Goal: Use online tool/utility: Utilize a website feature to perform a specific function

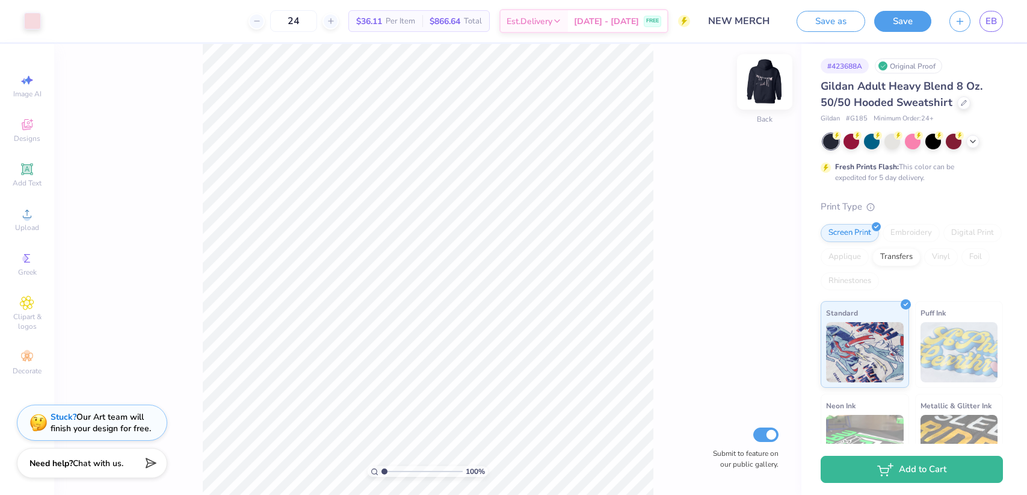
click at [771, 85] on img at bounding box center [765, 82] width 48 height 48
click at [764, 81] on img at bounding box center [765, 82] width 48 height 48
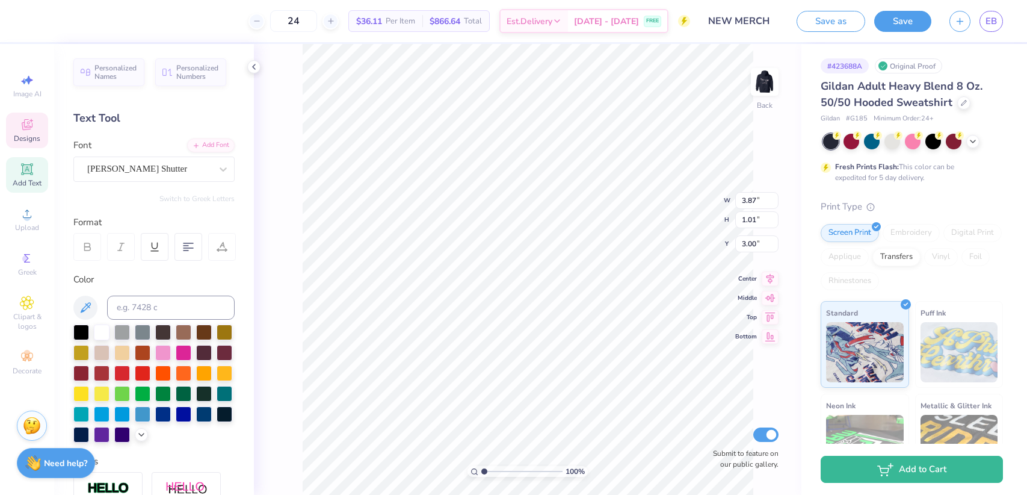
type input "4.92"
type input "1.29"
type input "3.03"
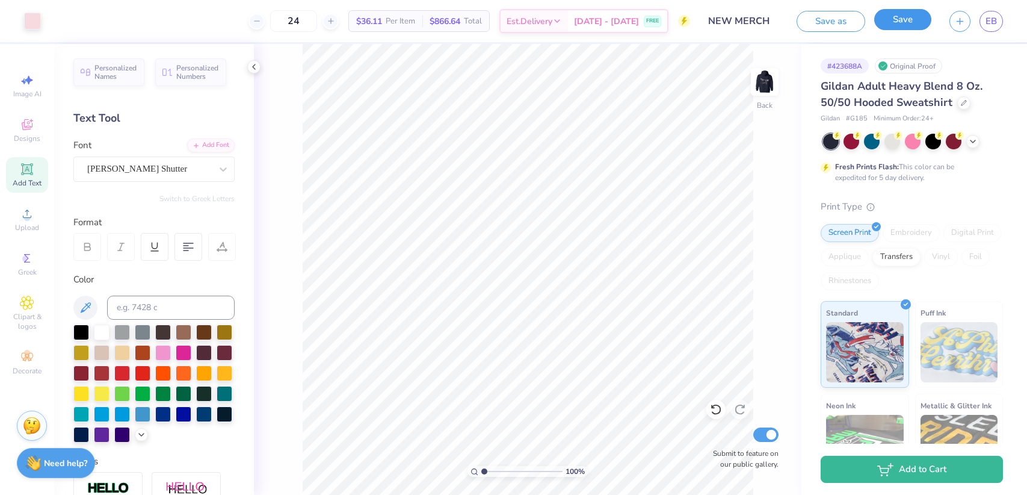
click at [894, 26] on button "Save" at bounding box center [902, 19] width 57 height 21
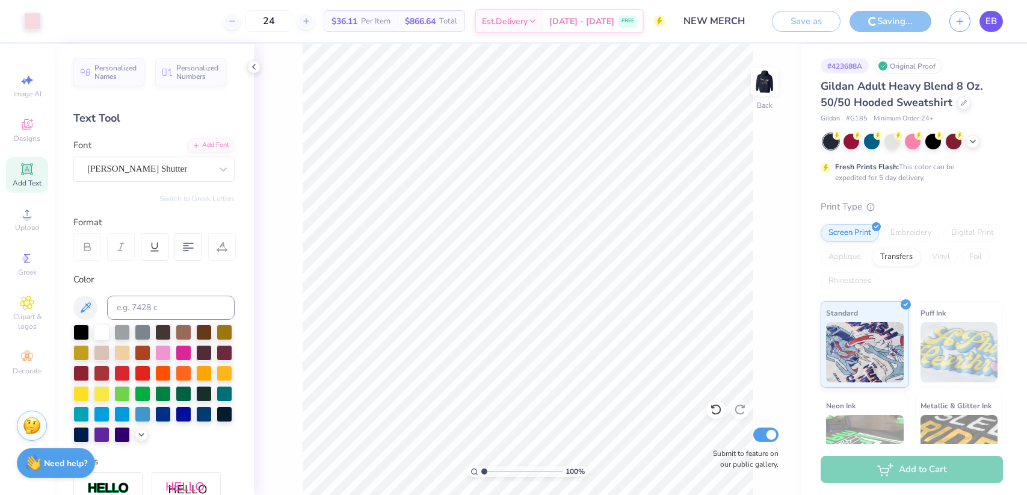
click at [995, 23] on span "EB" at bounding box center [991, 21] width 11 height 14
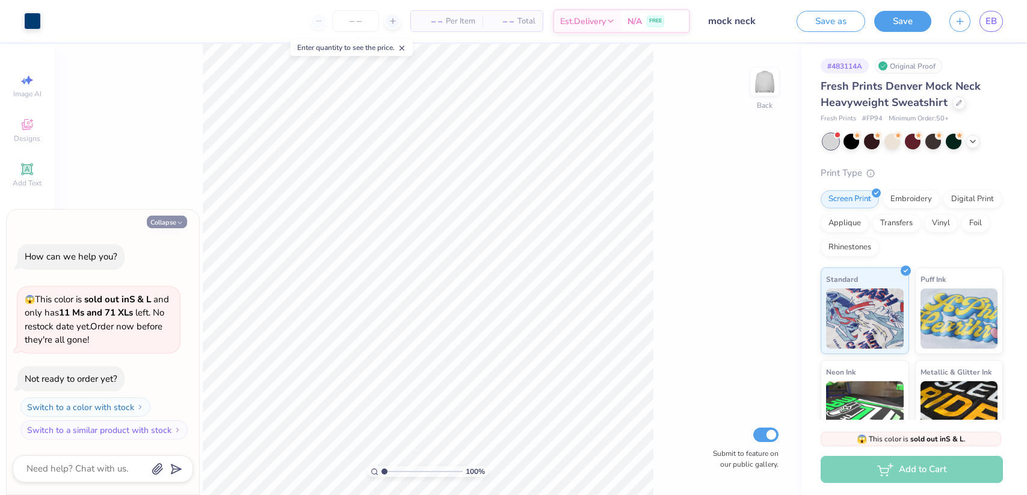
click at [175, 224] on button "Collapse" at bounding box center [167, 221] width 40 height 13
type textarea "x"
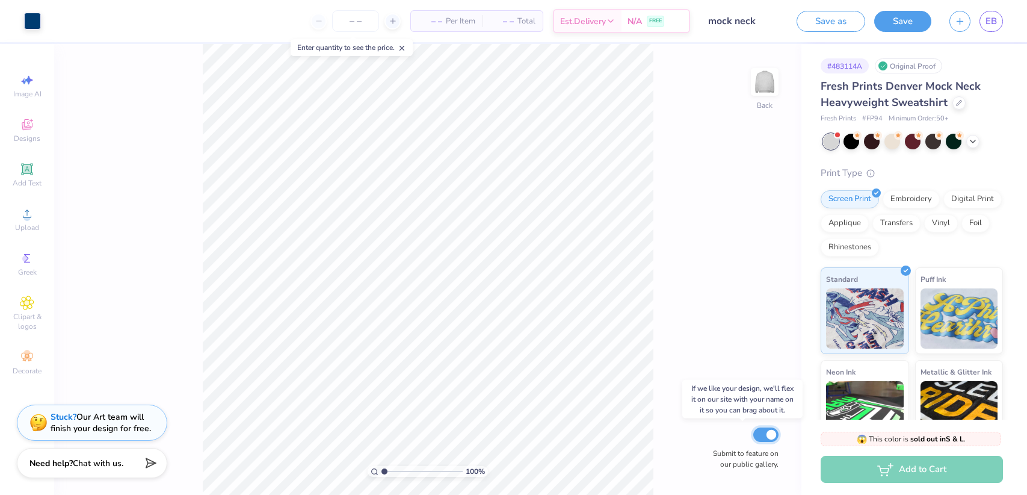
click at [774, 431] on input "Submit to feature on our public gallery." at bounding box center [765, 434] width 25 height 14
checkbox input "false"
click at [892, 29] on button "Save" at bounding box center [902, 19] width 57 height 21
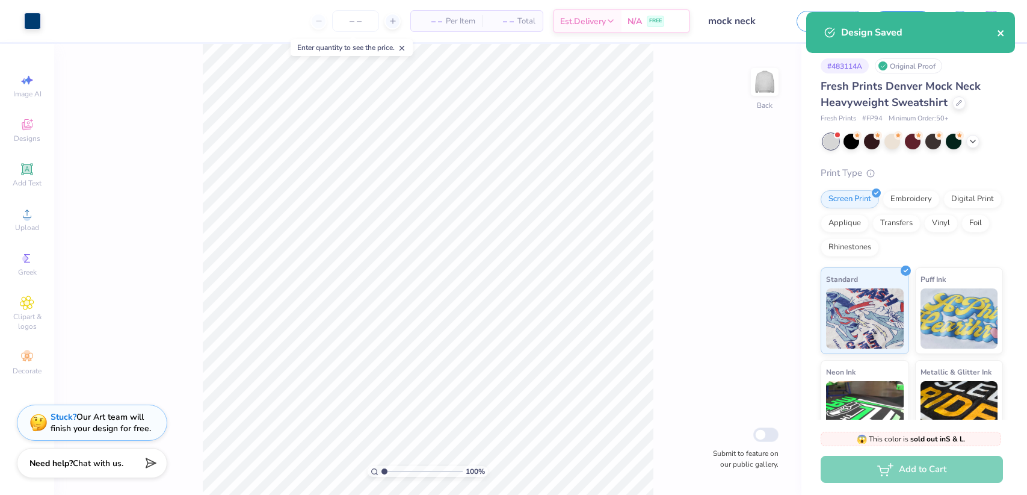
click at [1004, 26] on button "close" at bounding box center [1001, 32] width 8 height 14
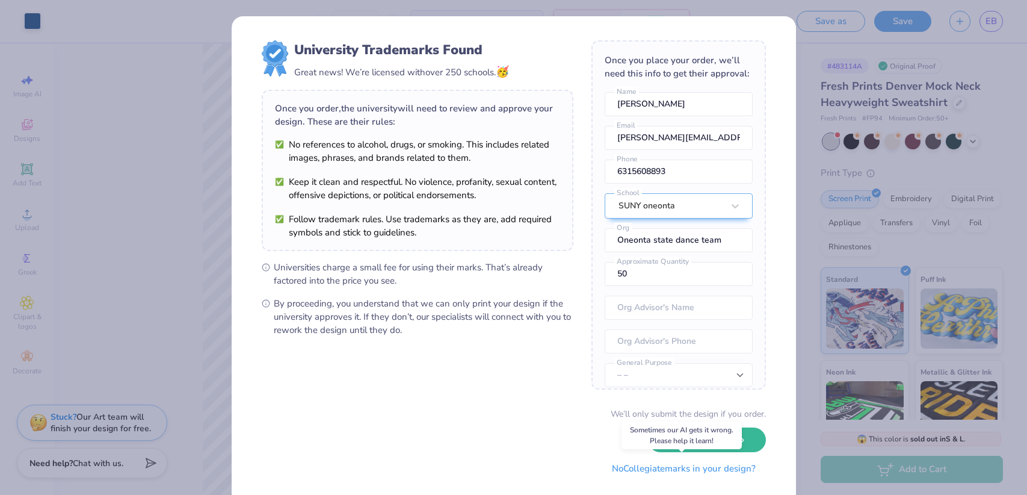
click at [720, 473] on button "No Collegiate marks in your design?" at bounding box center [684, 468] width 164 height 25
